Goal: Transaction & Acquisition: Purchase product/service

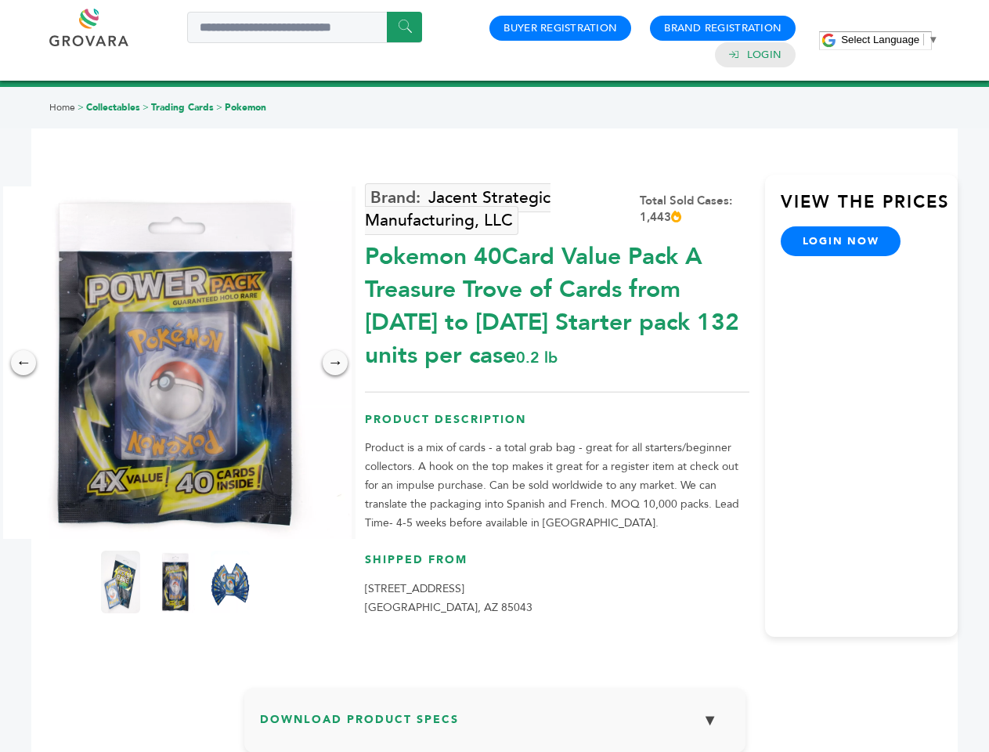
click at [890, 39] on span "Select Language" at bounding box center [880, 40] width 78 height 12
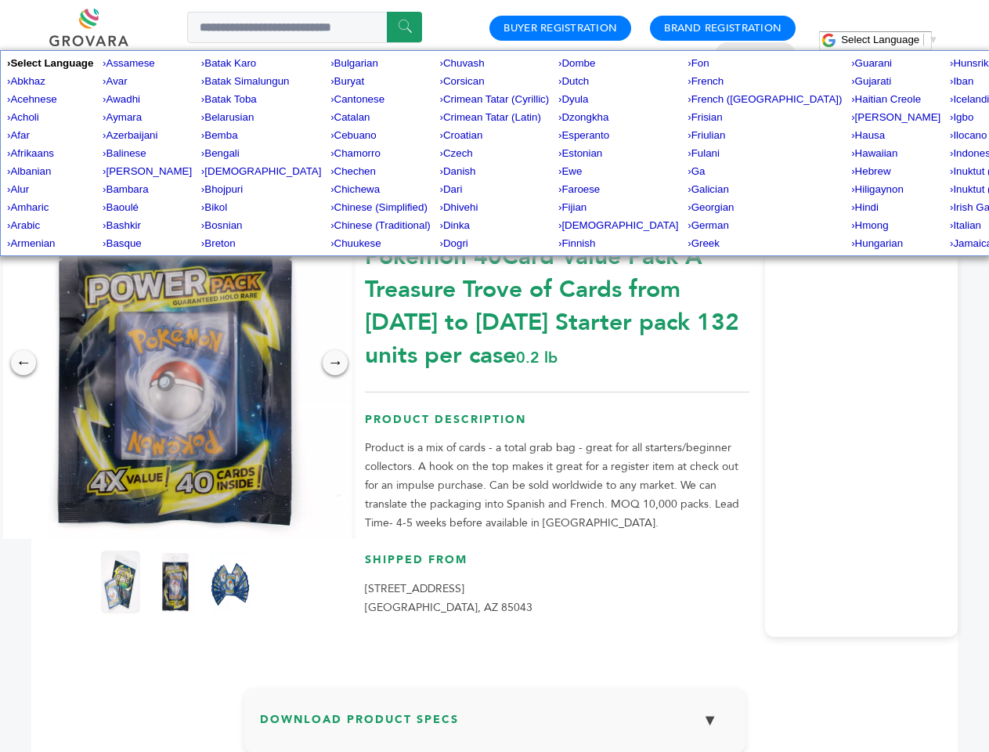
click at [175, 363] on img at bounding box center [175, 362] width 352 height 352
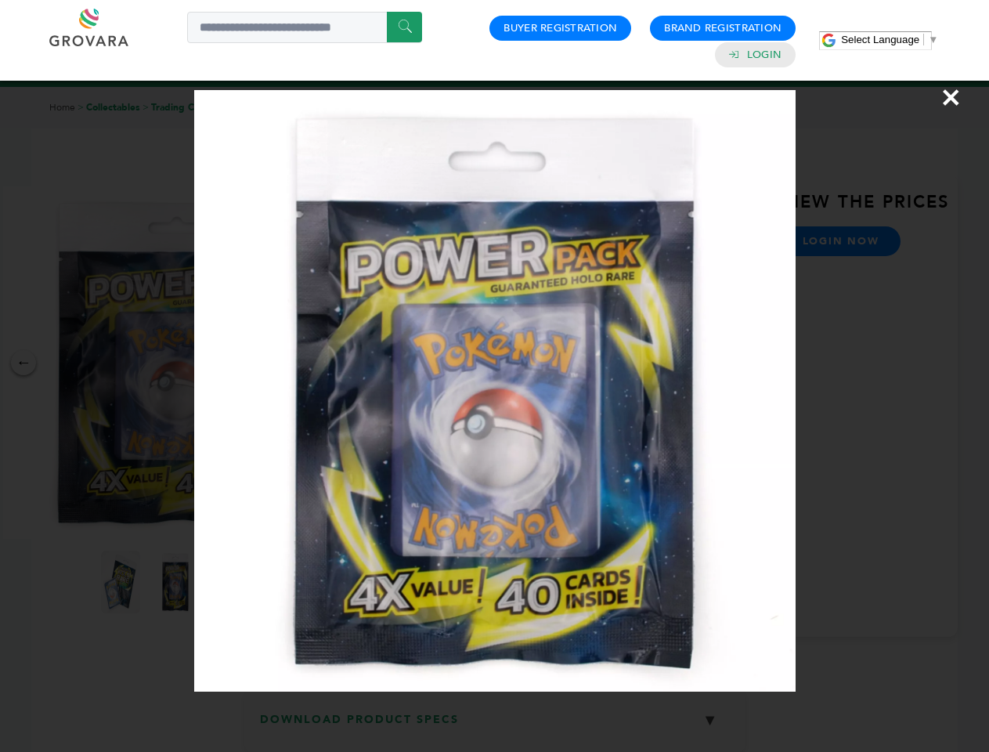
click at [23, 363] on div "×" at bounding box center [494, 376] width 989 height 752
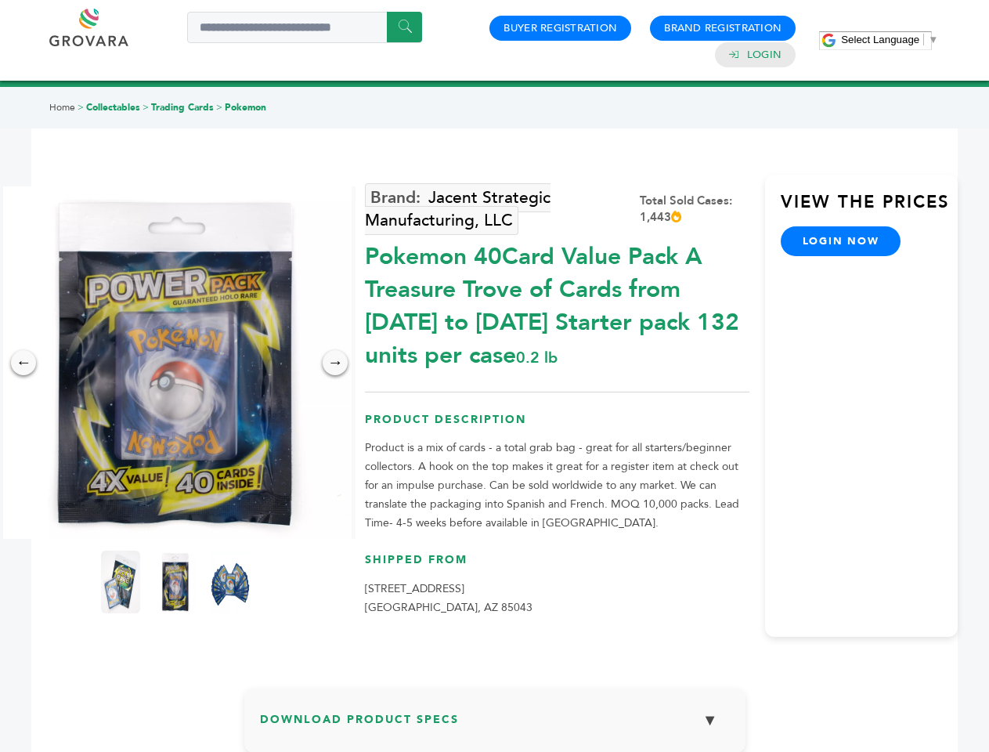
click at [335, 363] on div "→" at bounding box center [335, 362] width 25 height 25
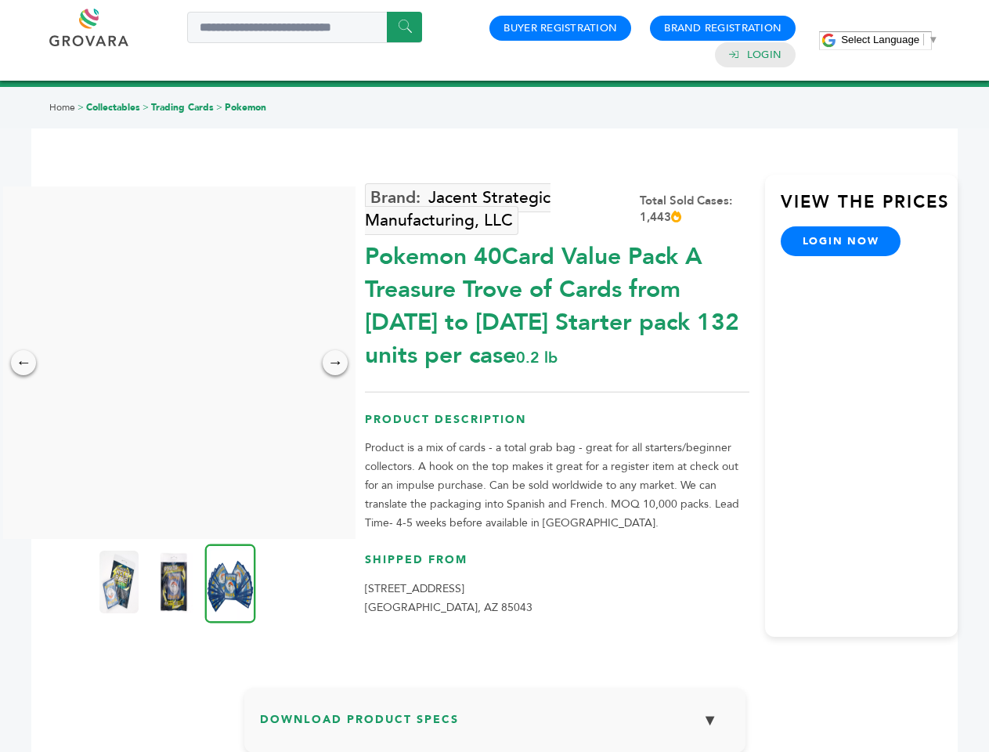
click at [121, 582] on img at bounding box center [118, 581] width 39 height 63
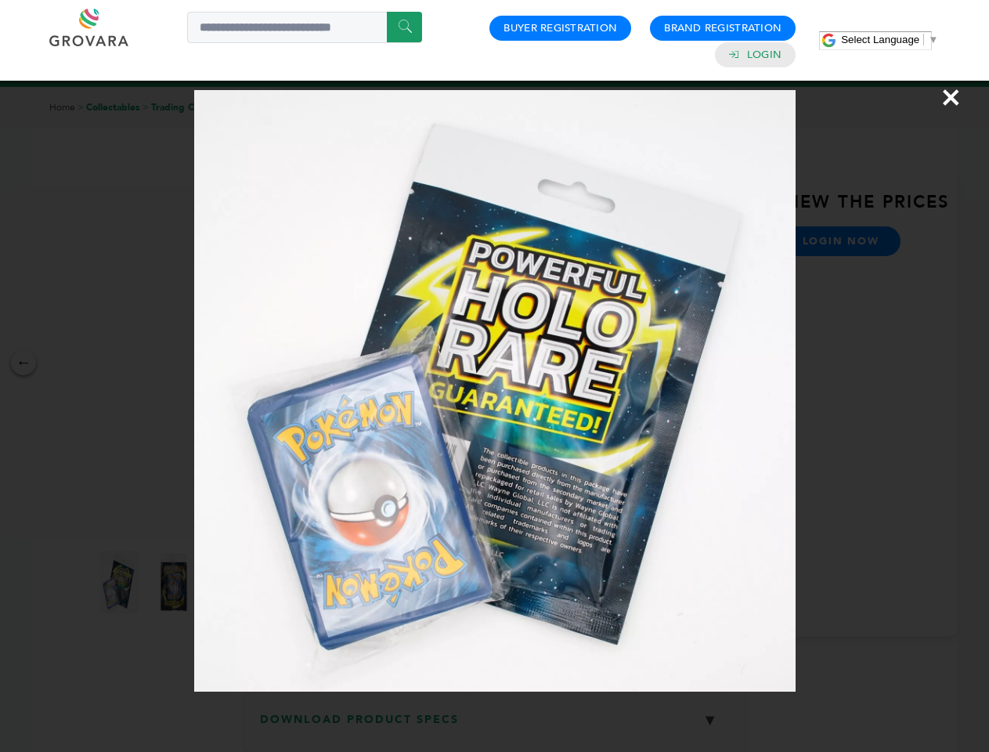
click at [175, 582] on div "×" at bounding box center [494, 376] width 989 height 752
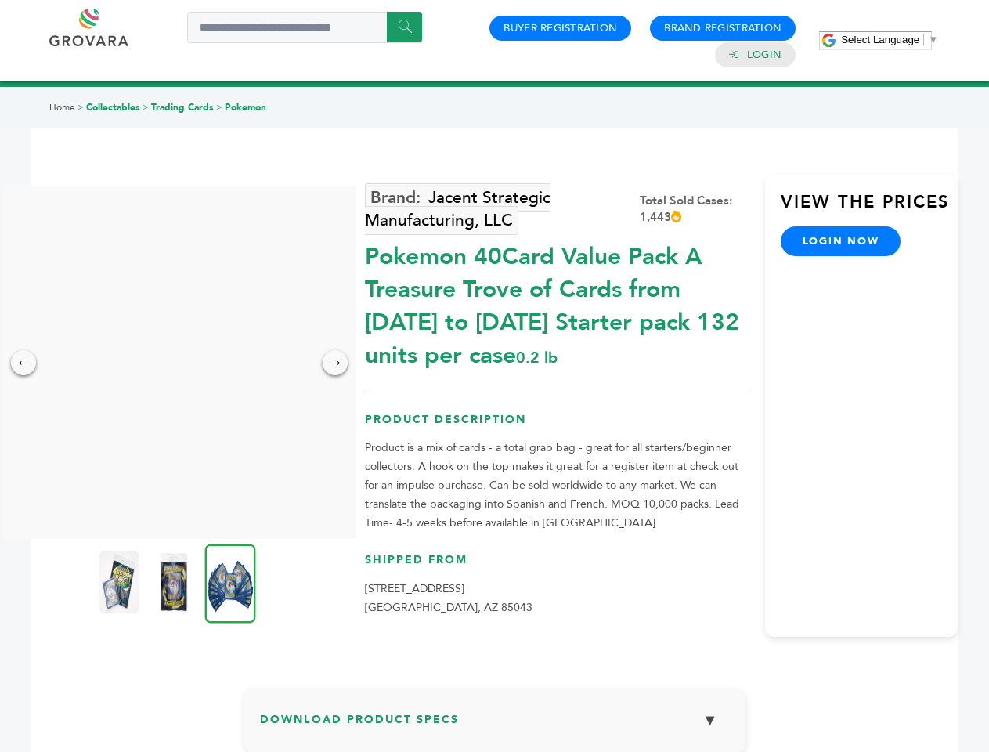
click at [230, 582] on img at bounding box center [230, 582] width 51 height 79
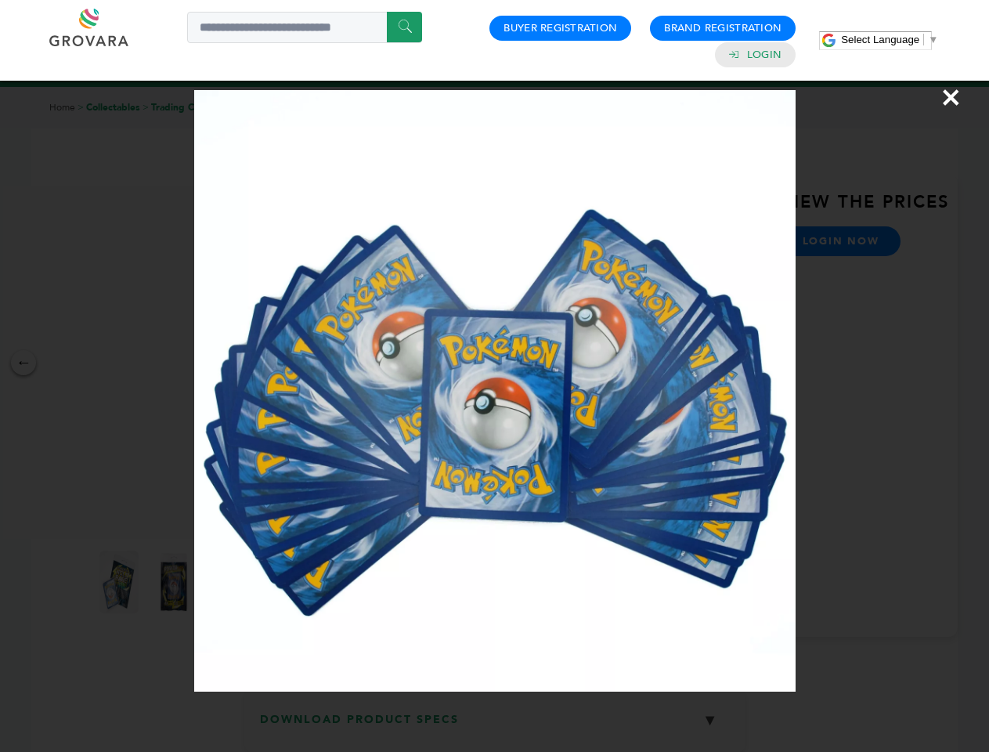
click at [495, 726] on div "×" at bounding box center [494, 376] width 989 height 752
